Goal: Navigation & Orientation: Find specific page/section

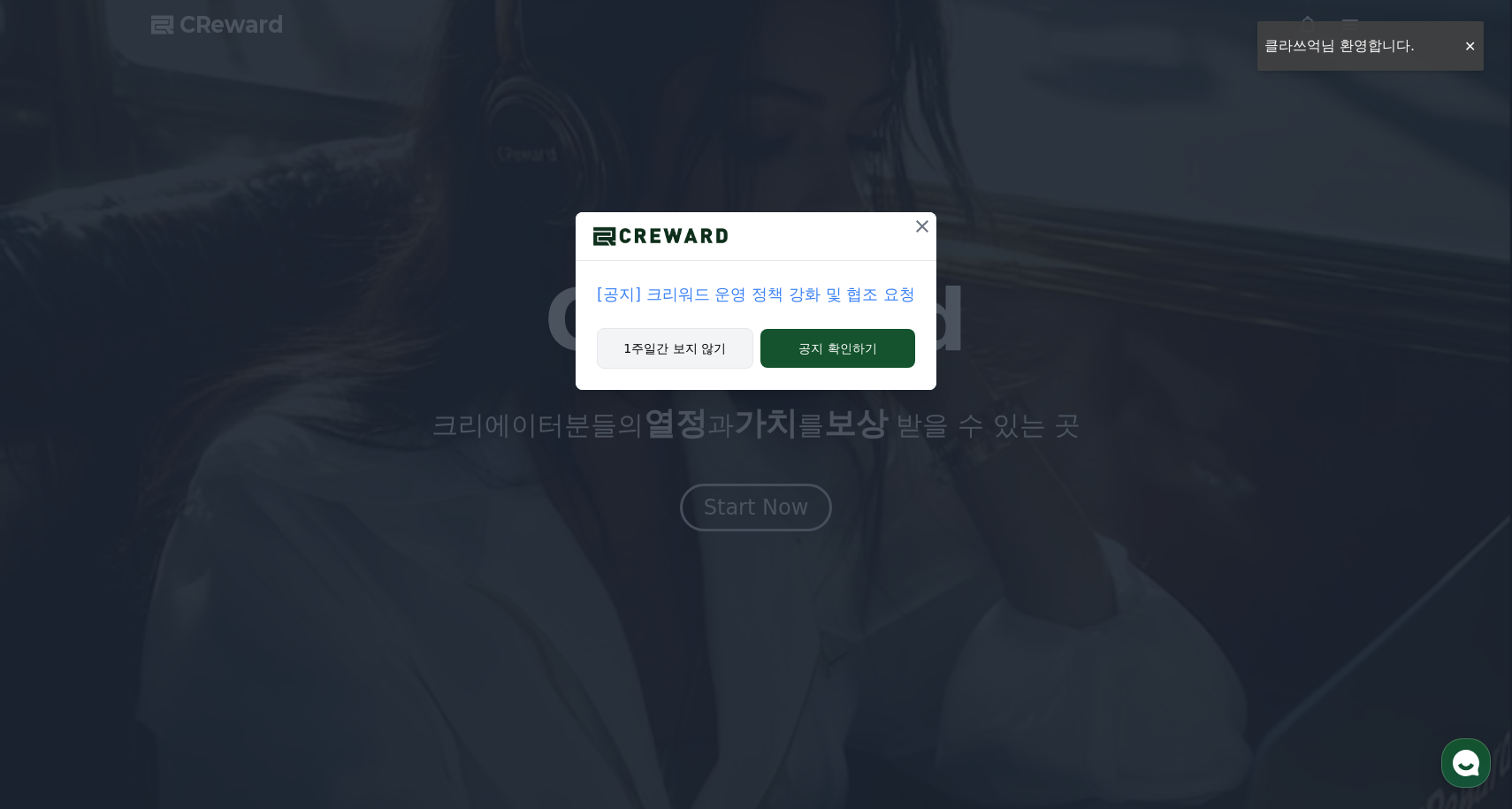
click at [703, 356] on button "1주일간 보지 않기" at bounding box center [675, 349] width 157 height 41
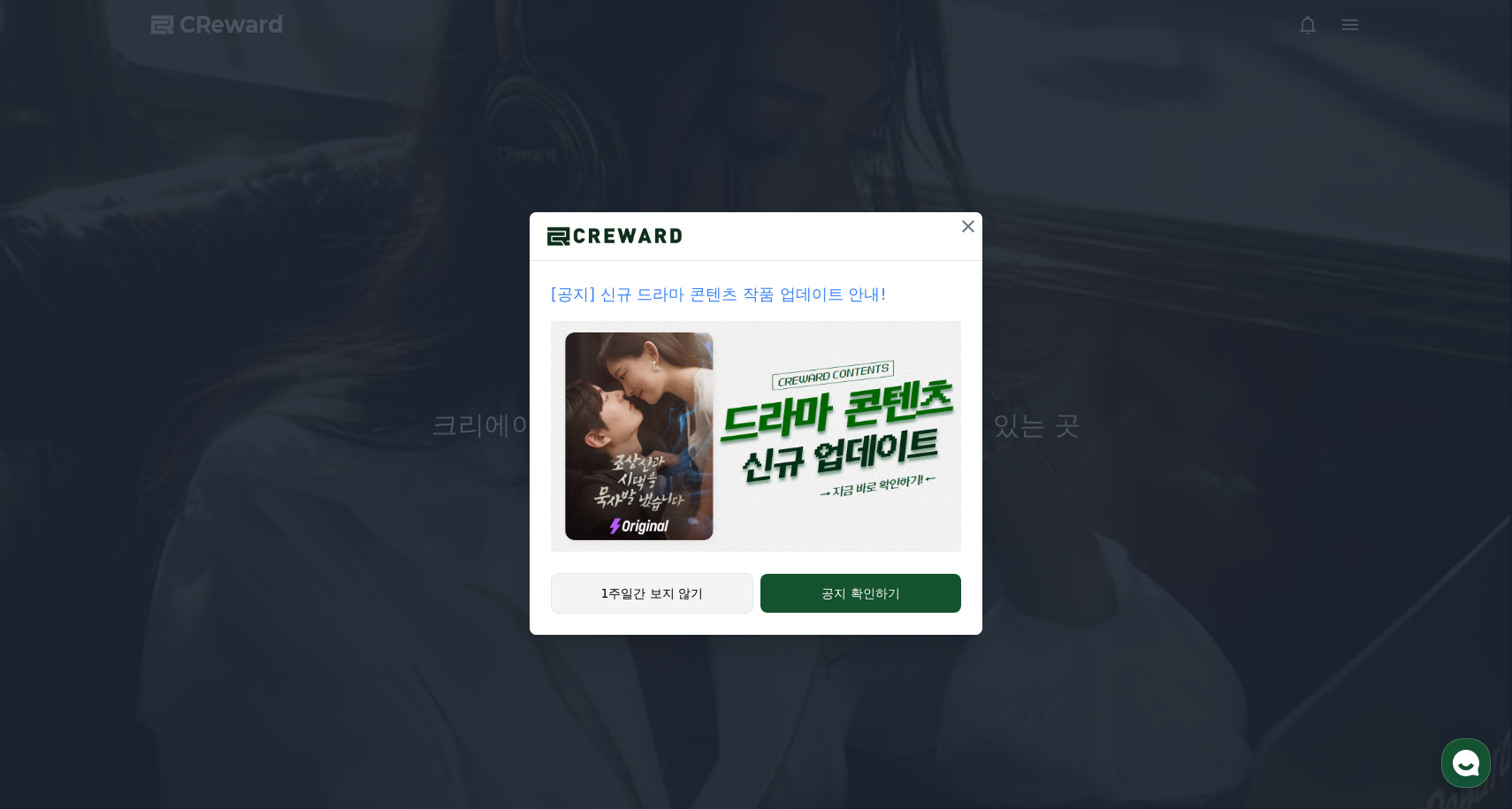
click at [693, 603] on button "1주일간 보지 않기" at bounding box center [652, 594] width 202 height 41
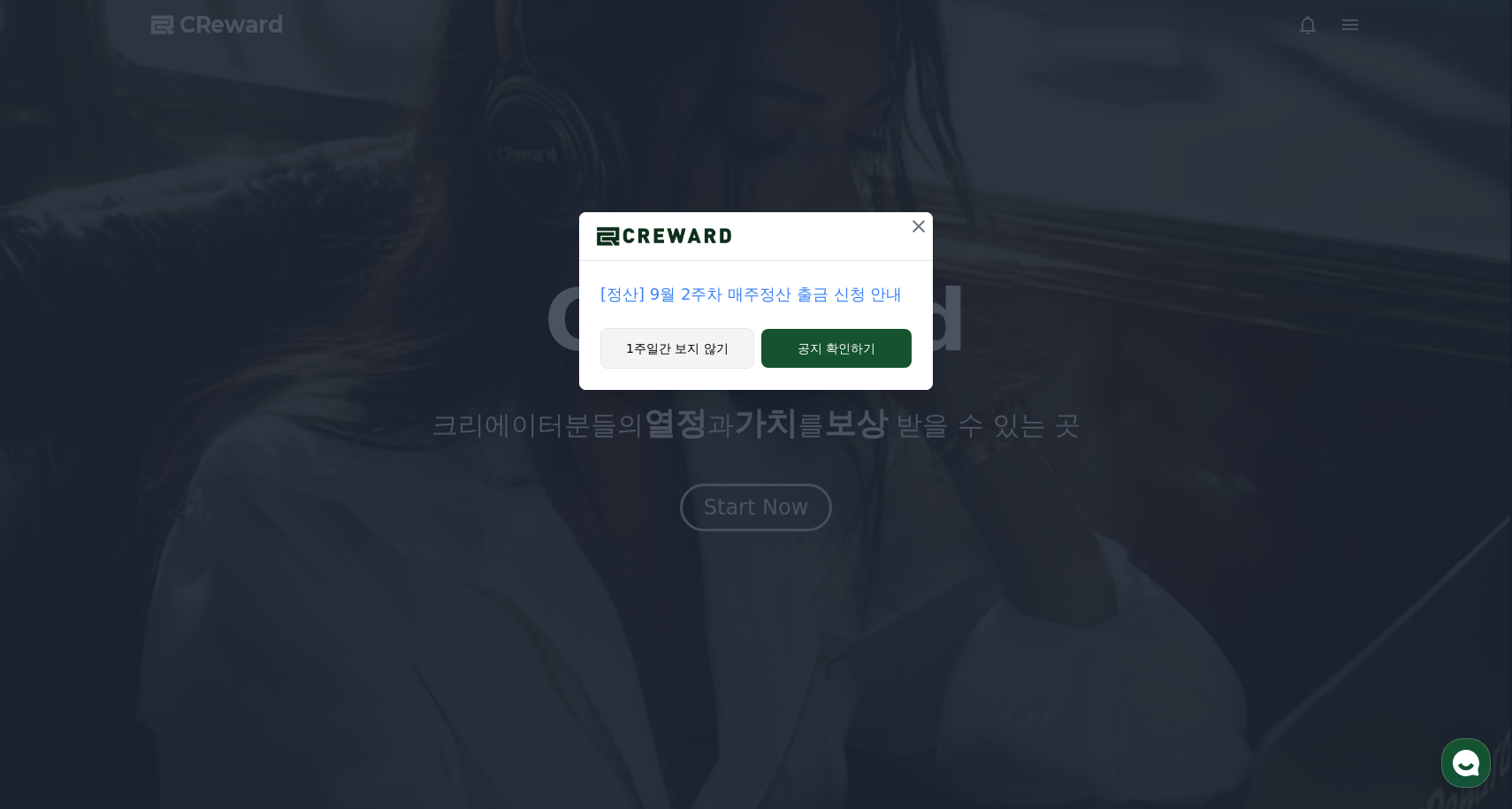
click at [720, 344] on button "1주일간 보지 않기" at bounding box center [677, 349] width 154 height 41
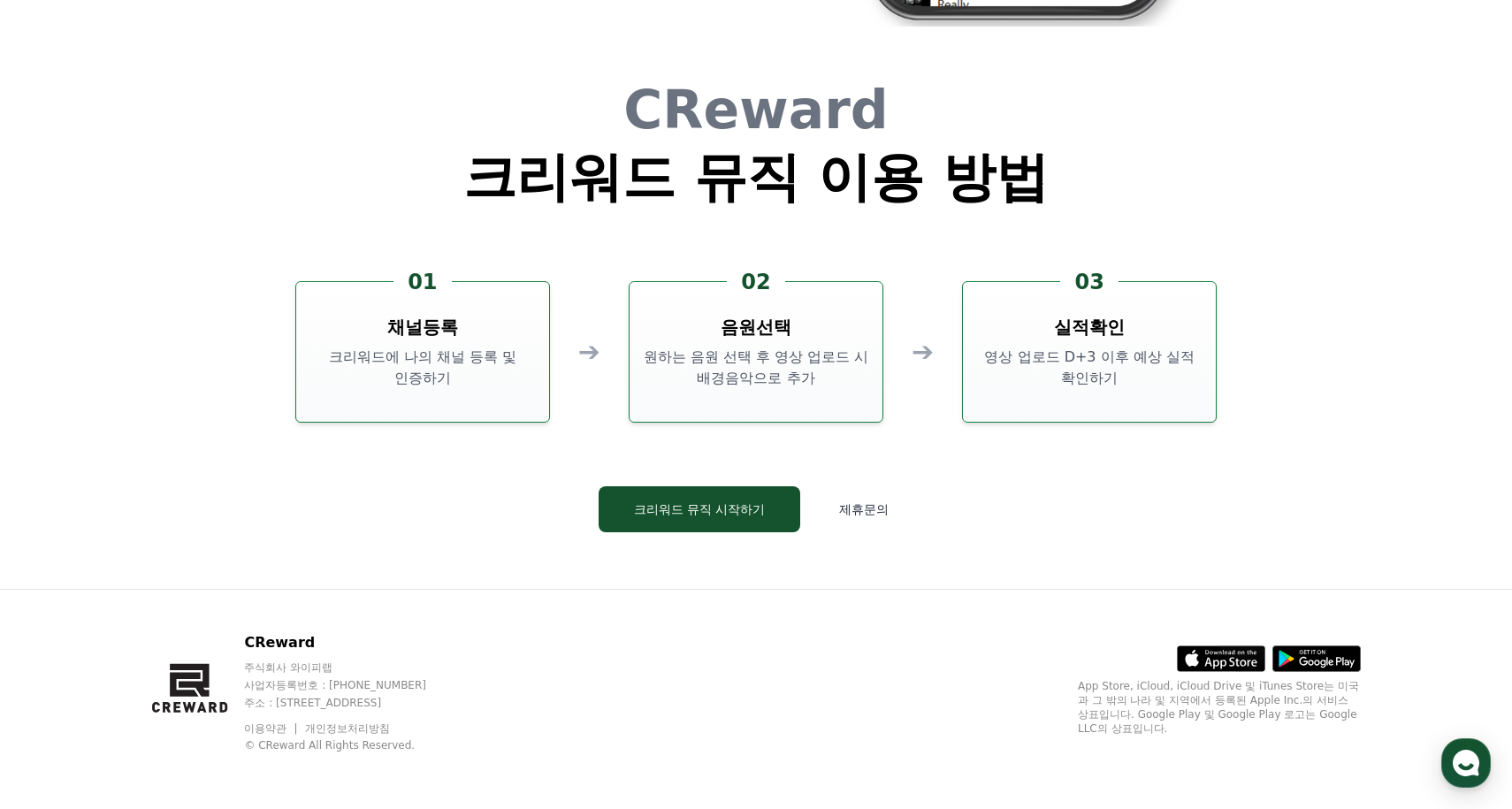
scroll to position [4792, 0]
click at [699, 523] on button "크리워드 뮤직 시작하기" at bounding box center [699, 509] width 202 height 46
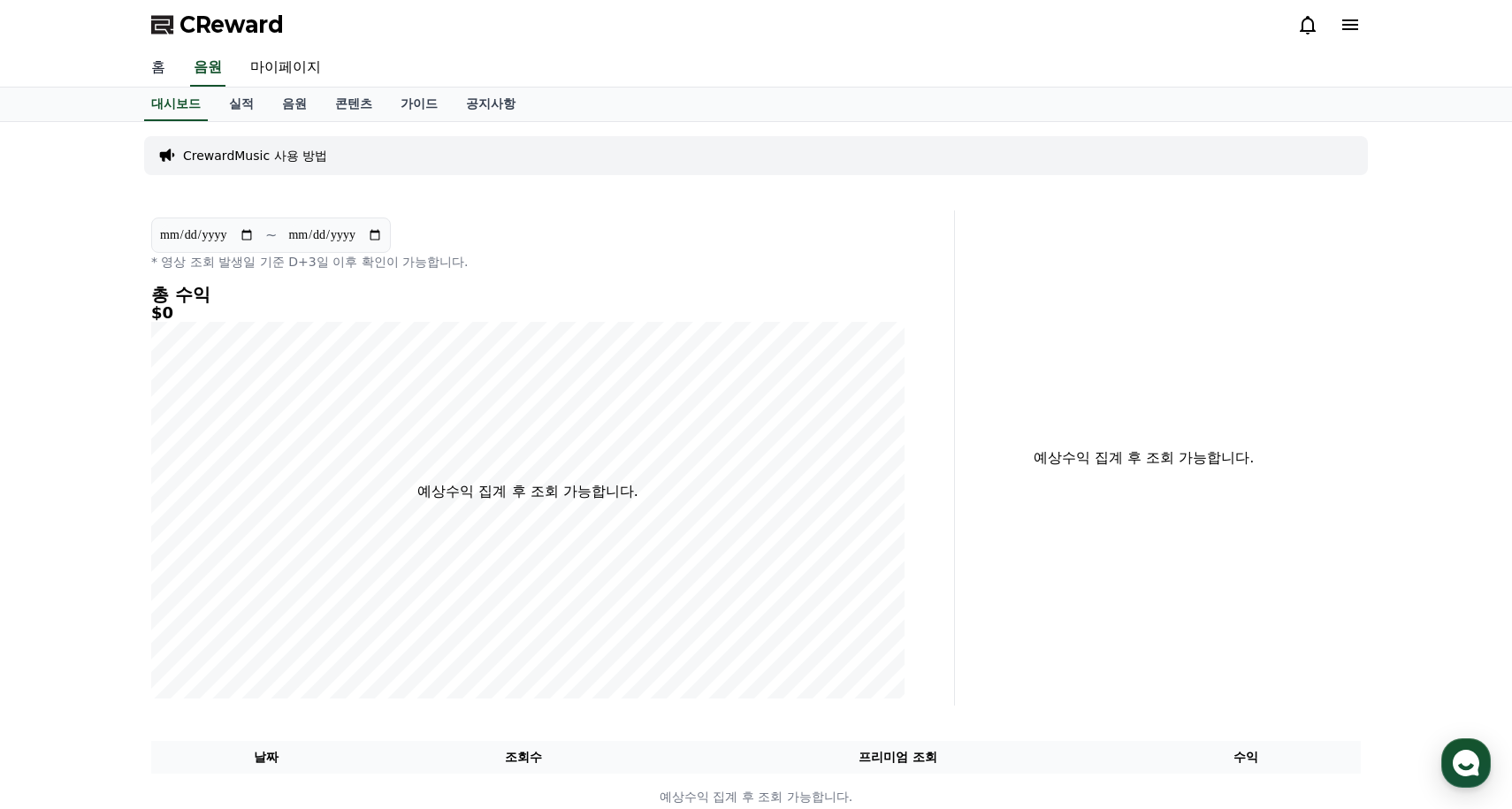
click at [160, 66] on link "홈" at bounding box center [159, 69] width 43 height 37
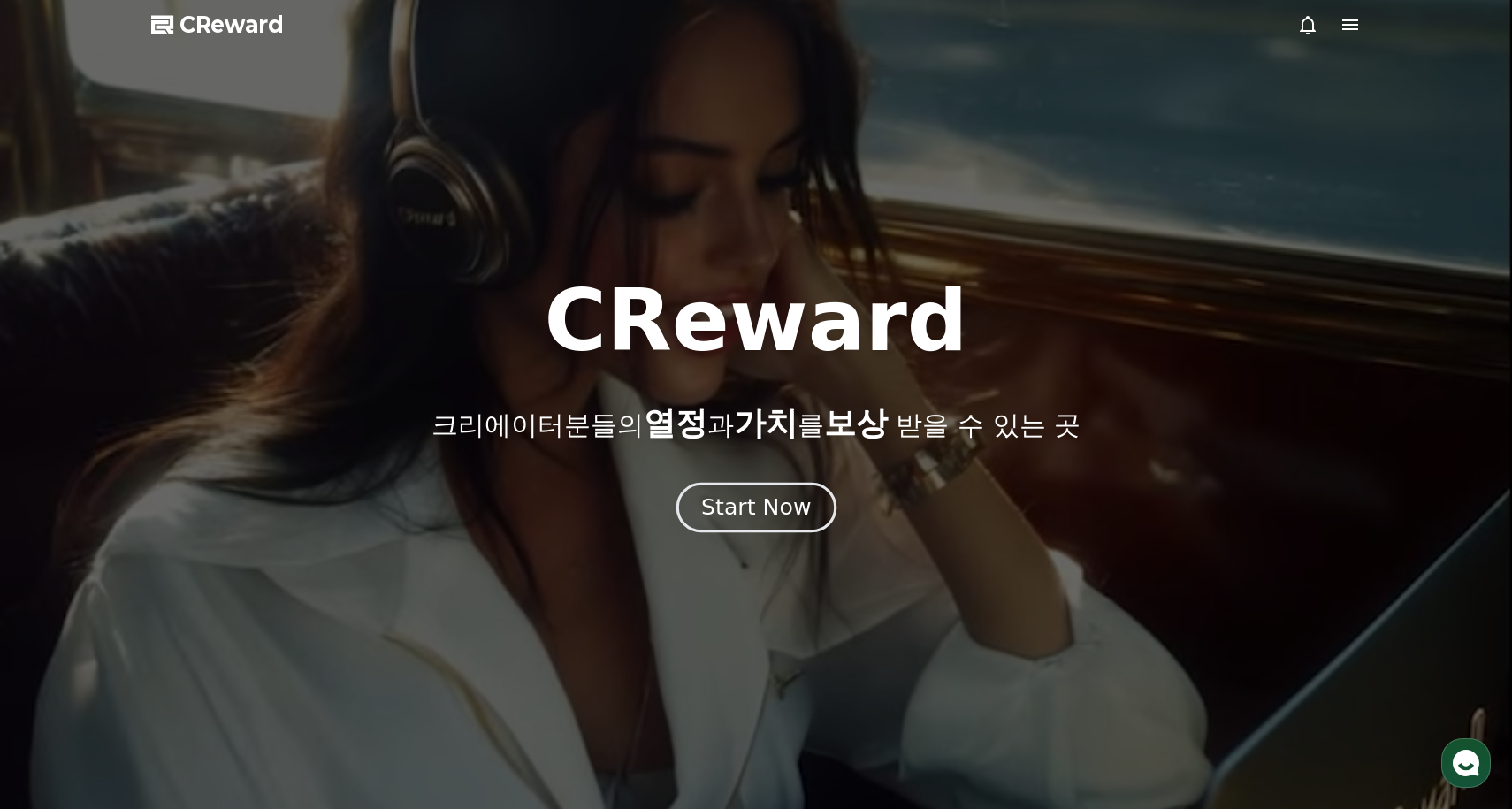
click at [721, 501] on div "Start Now" at bounding box center [755, 508] width 110 height 30
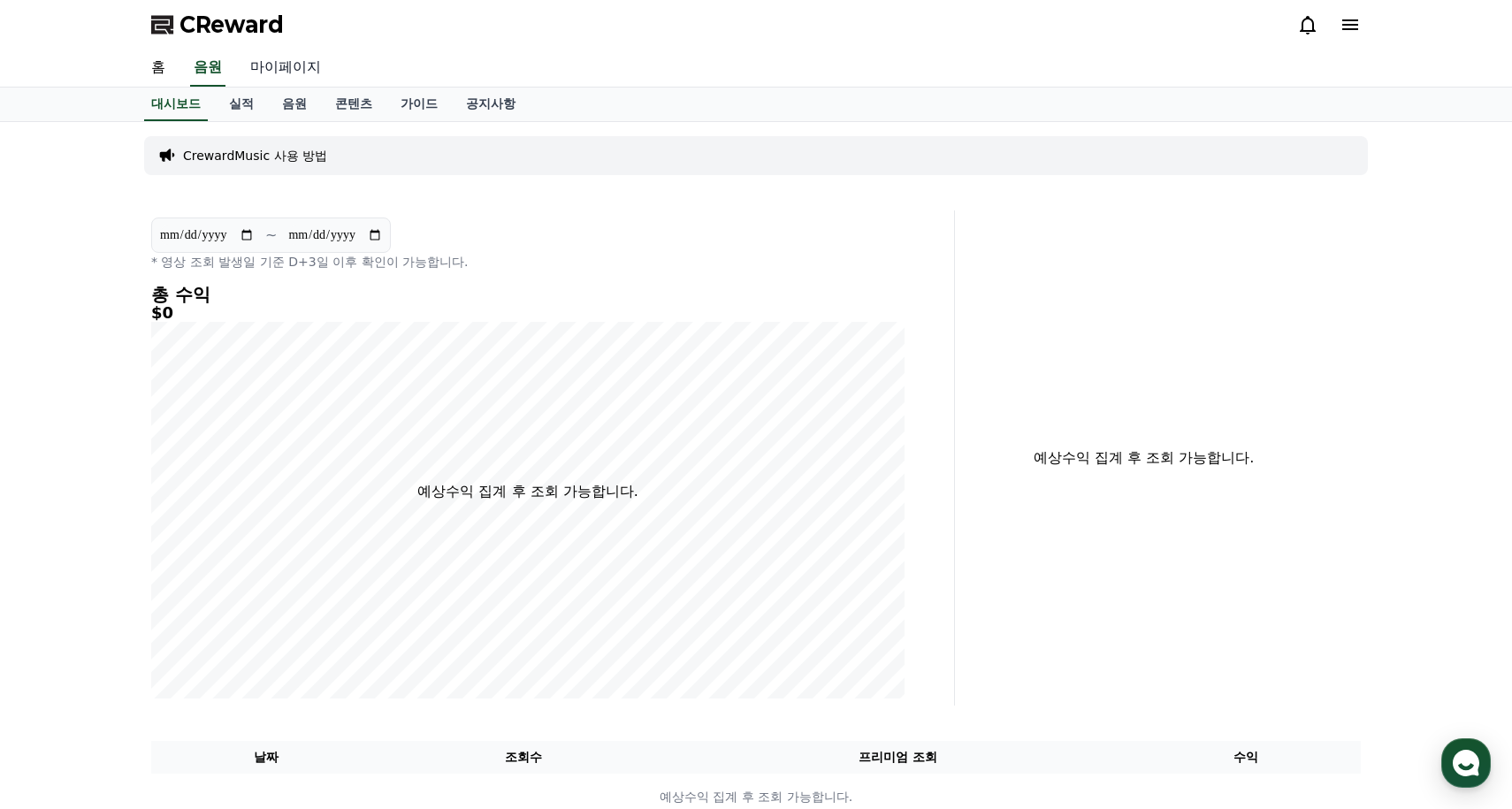
click at [260, 70] on link "마이페이지" at bounding box center [285, 69] width 99 height 37
select select "**********"
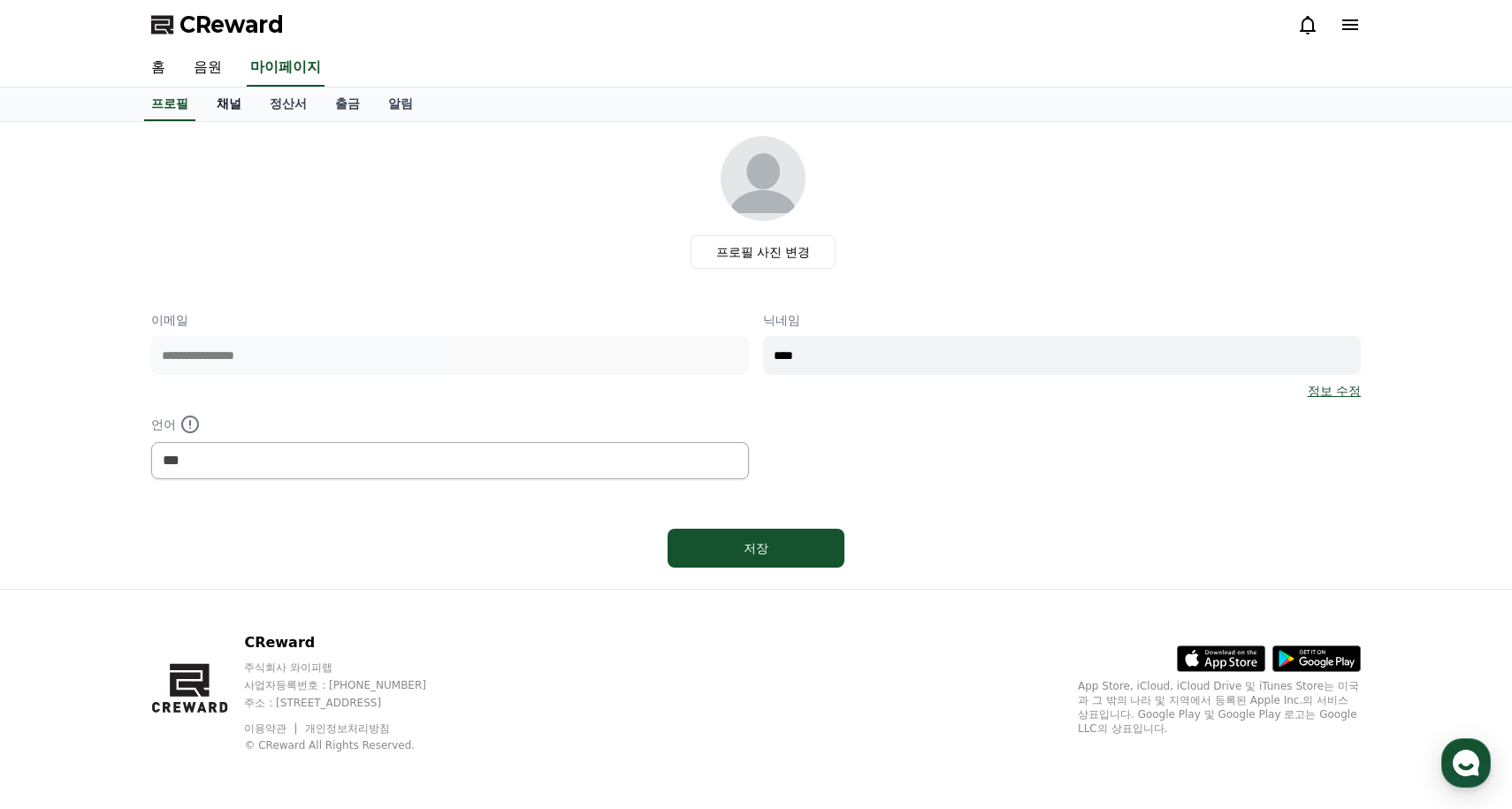
click at [229, 101] on link "채널" at bounding box center [228, 104] width 53 height 34
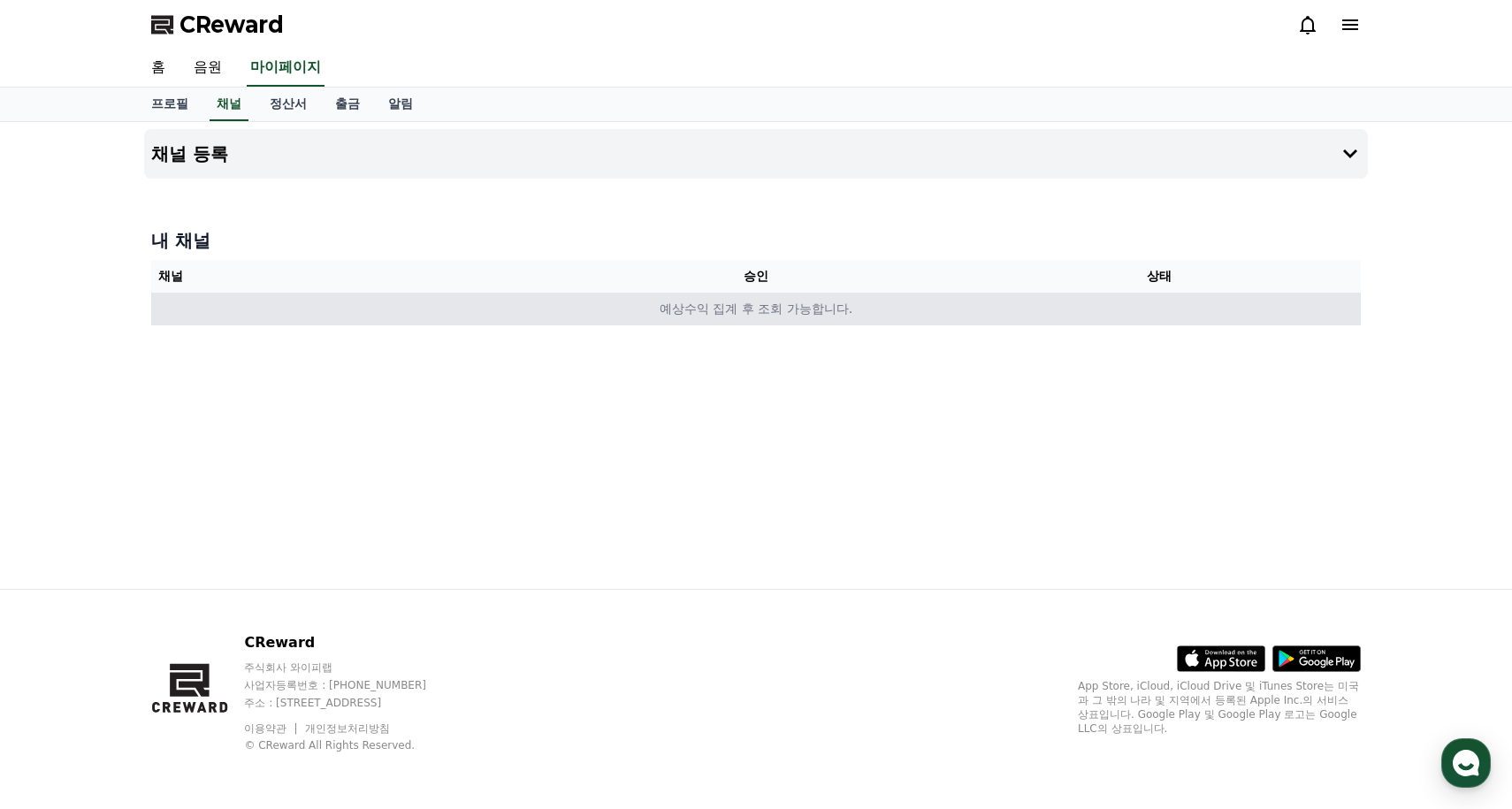
click at [518, 312] on td "예상수익 집계 후 조회 가능합니다." at bounding box center [756, 309] width 1209 height 33
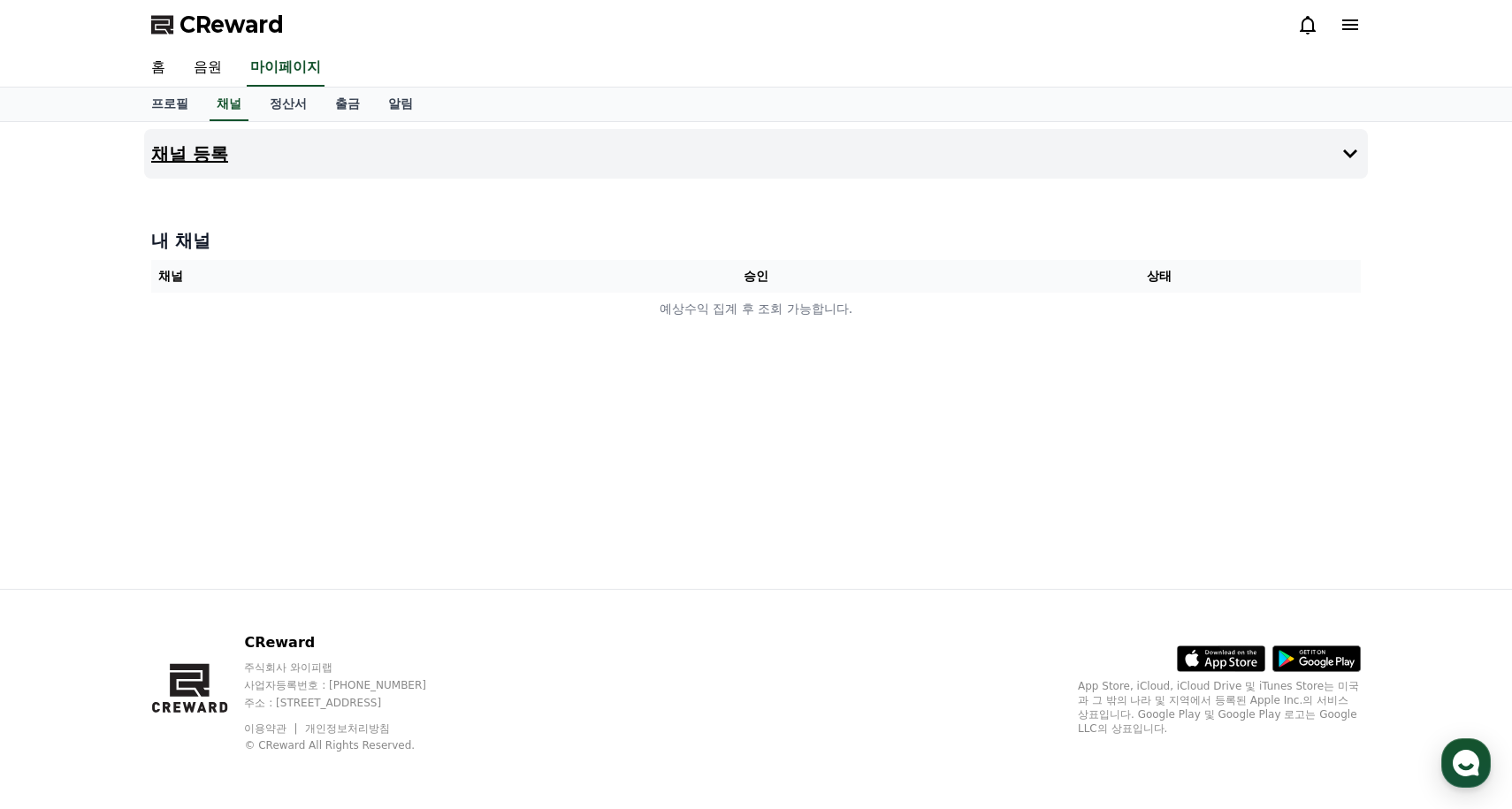
click at [1340, 155] on icon at bounding box center [1350, 154] width 21 height 21
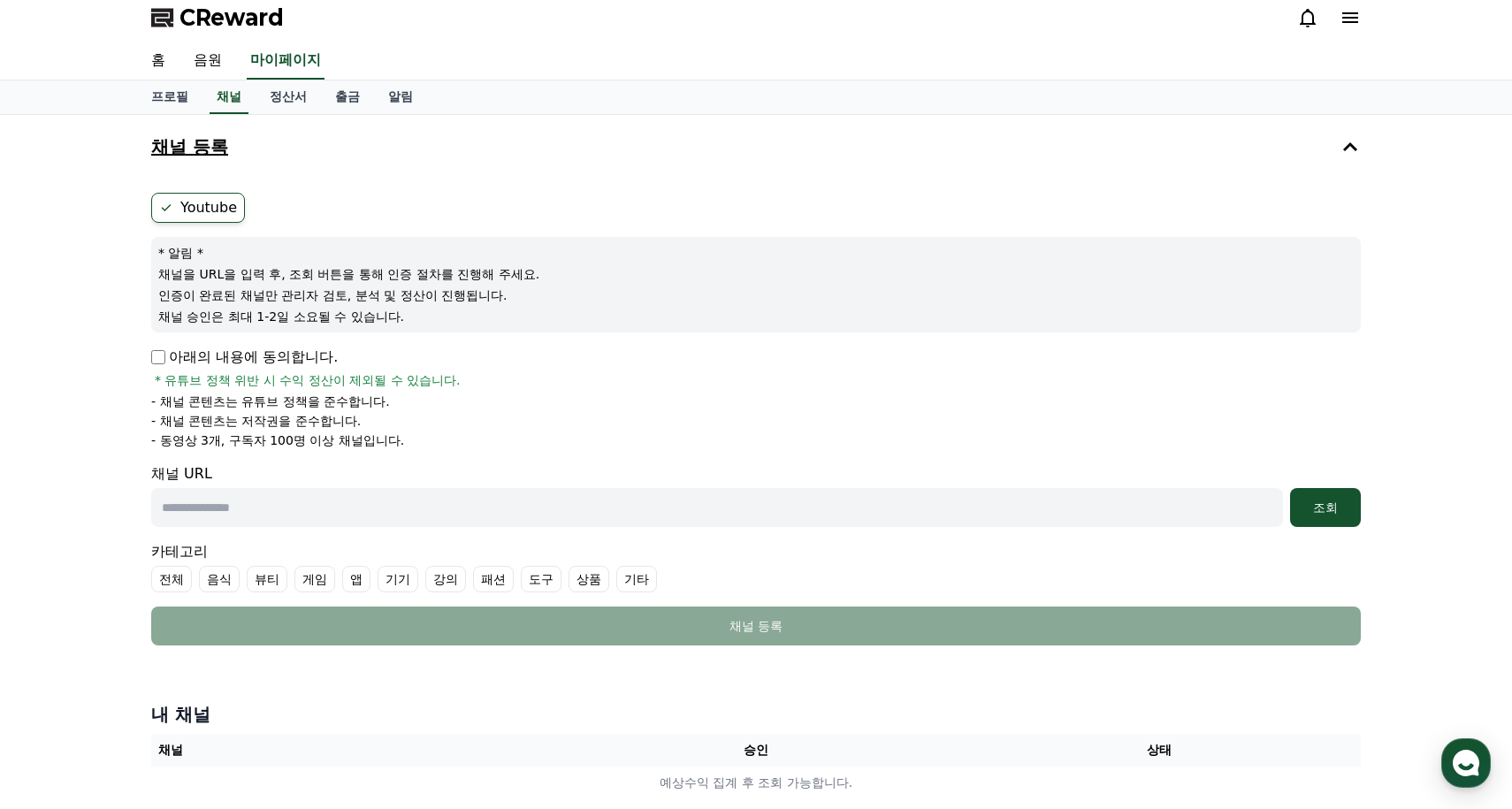
scroll to position [5, 0]
